Goal: Task Accomplishment & Management: Manage account settings

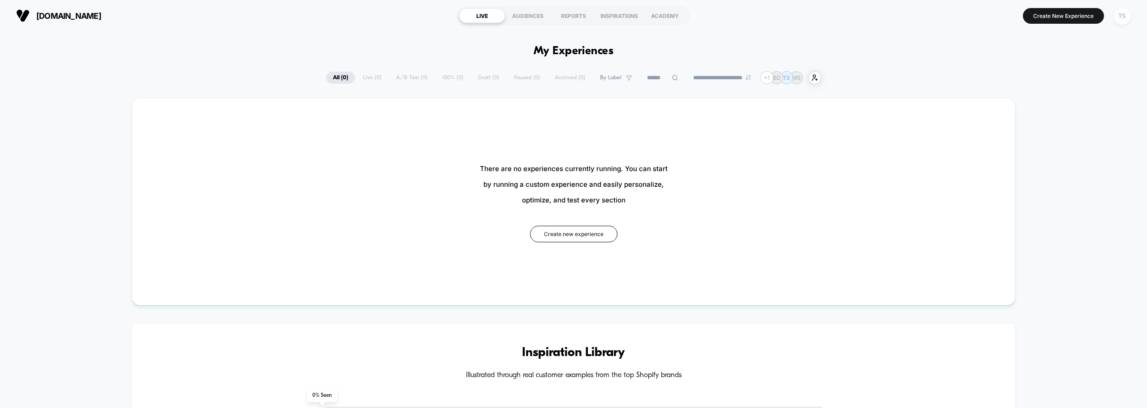
click at [1125, 13] on div "TS" at bounding box center [1121, 15] width 17 height 17
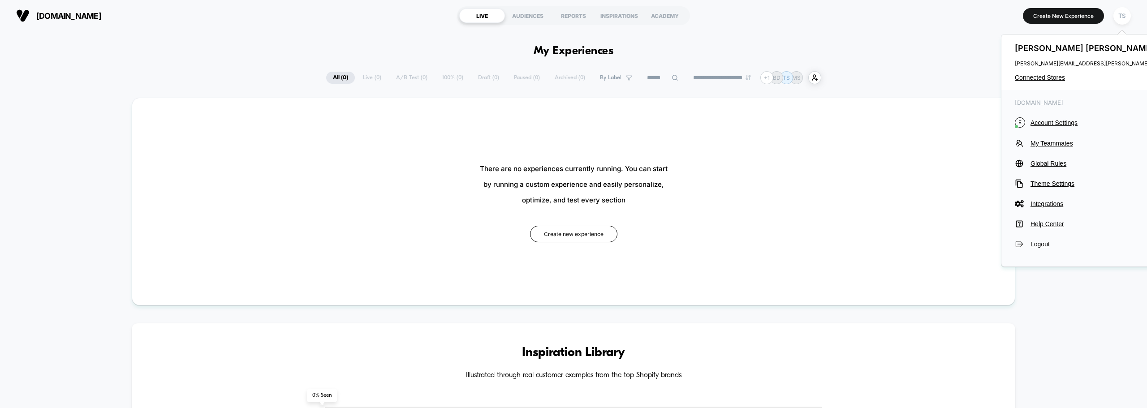
click at [1037, 82] on div "[PERSON_NAME] [PERSON_NAME][EMAIL_ADDRESS][PERSON_NAME][DOMAIN_NAME] Connected …" at bounding box center [1103, 62] width 205 height 56
click at [1037, 79] on span "Connected Stores" at bounding box center [1104, 77] width 178 height 7
